Goal: Learn about a topic: Learn about a topic

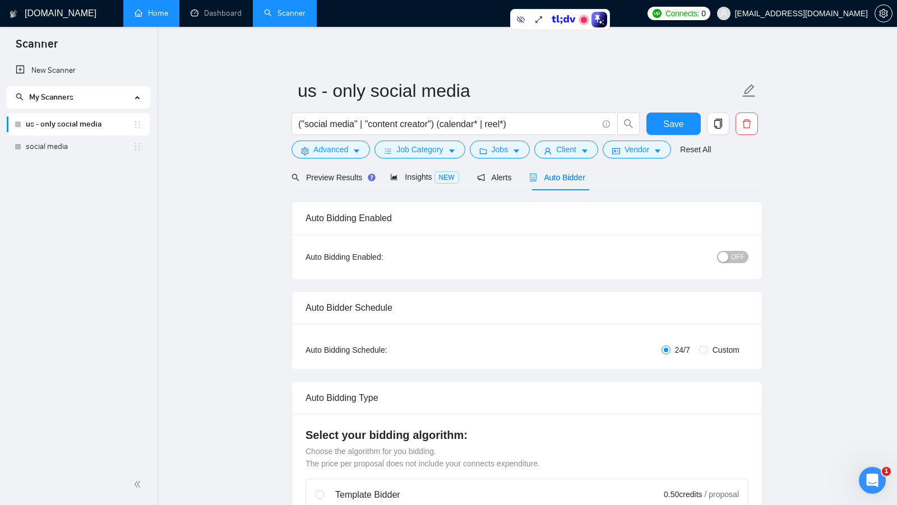
click at [159, 18] on link "Home" at bounding box center [151, 13] width 34 height 10
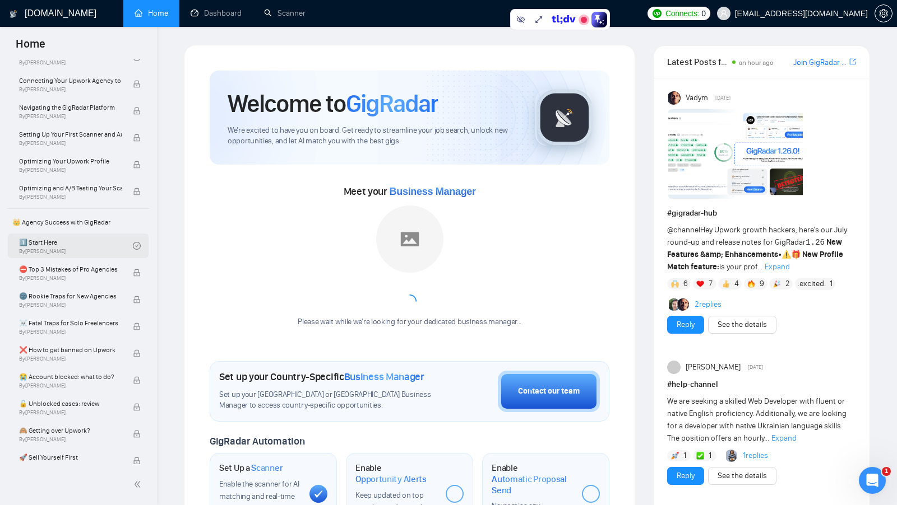
scroll to position [99, 0]
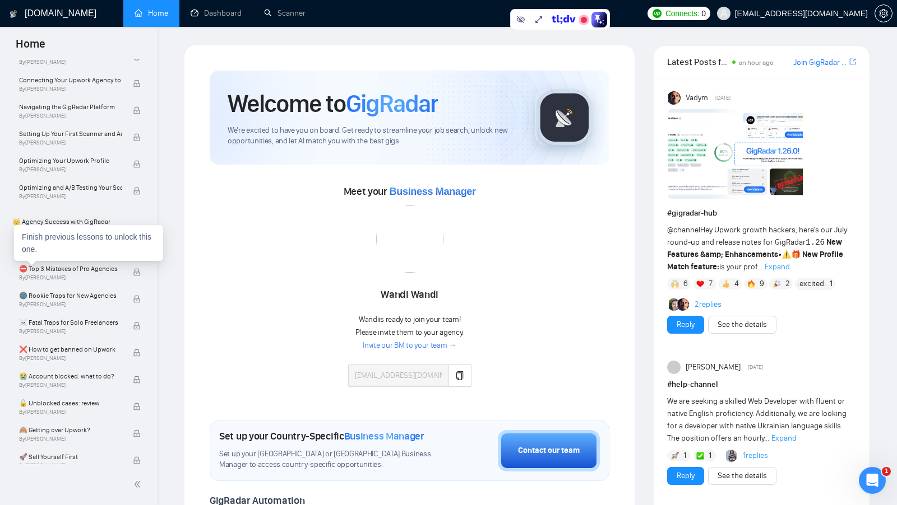
click at [68, 249] on div "Finish previous lessons to unlock this one." at bounding box center [88, 243] width 149 height 36
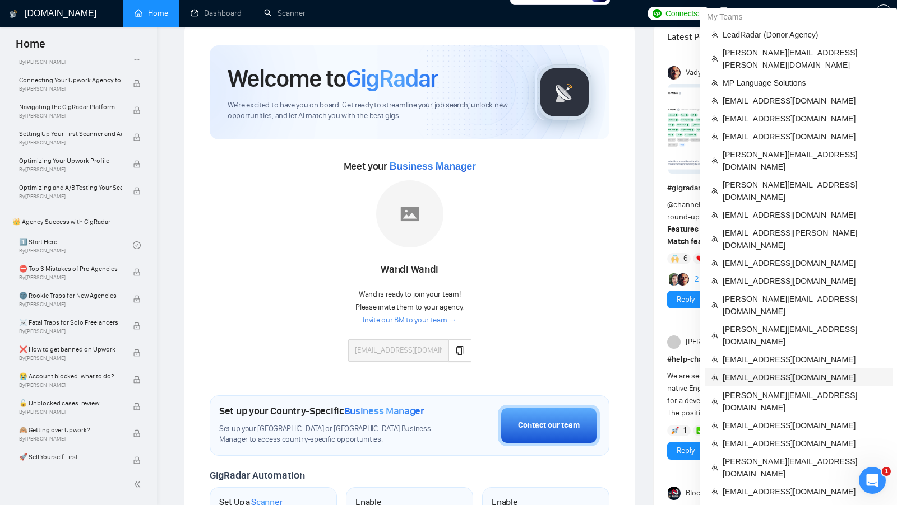
scroll to position [28, 0]
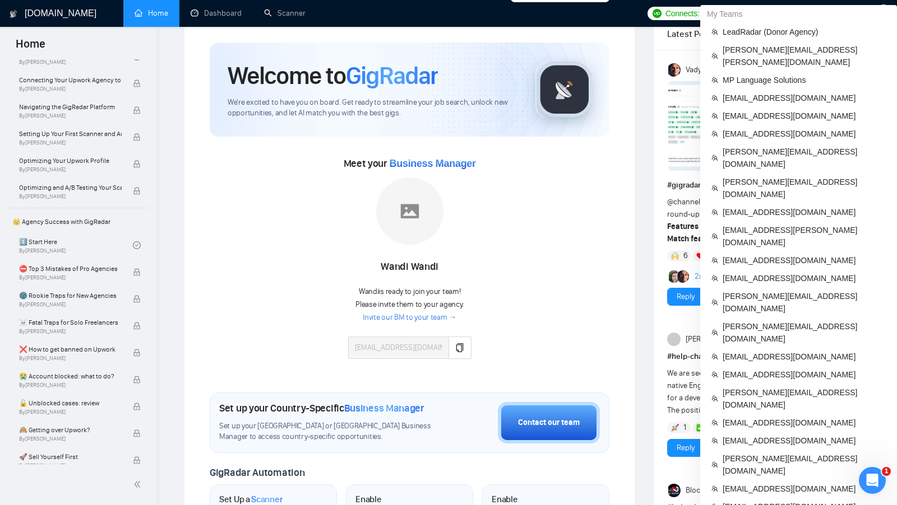
drag, startPoint x: 797, startPoint y: 425, endPoint x: 714, endPoint y: 425, distance: 83.5
